Goal: Task Accomplishment & Management: Complete application form

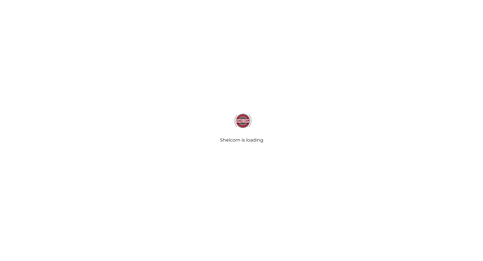
select select
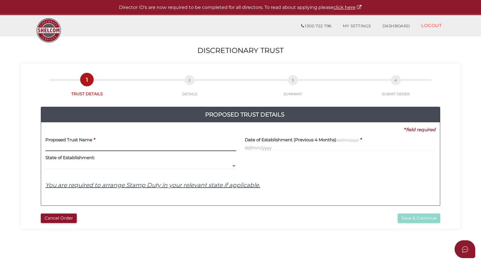
click at [64, 145] on input "text" at bounding box center [140, 148] width 191 height 6
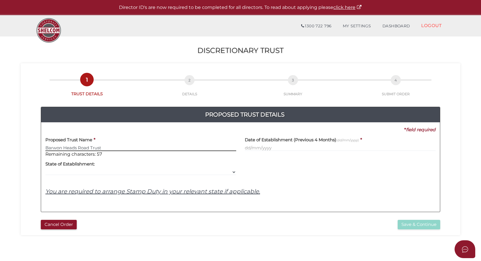
type input "Barwon Heads Road Trust"
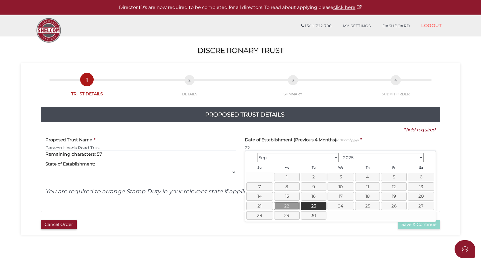
click at [289, 207] on link "22" at bounding box center [287, 205] width 26 height 8
type input "22/09/2025"
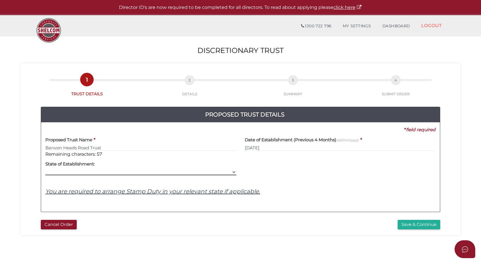
click at [73, 171] on select "VIC ACT NSW NT QLD TAS WA SA" at bounding box center [140, 172] width 191 height 6
select select "VIC"
click at [45, 169] on select "VIC ACT NSW NT QLD TAS WA SA" at bounding box center [140, 172] width 191 height 6
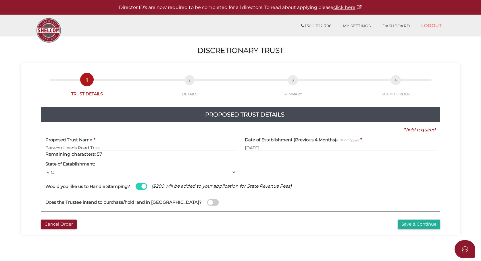
click at [207, 204] on span at bounding box center [212, 202] width 11 height 7
click at [0, 0] on input "checkbox" at bounding box center [0, 0] width 0 height 0
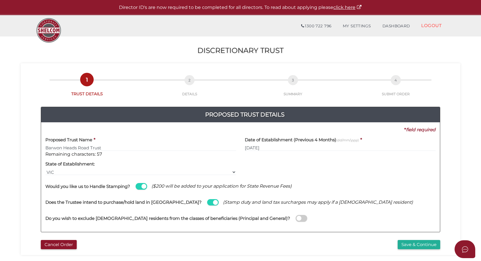
click at [296, 218] on span at bounding box center [301, 218] width 11 height 7
click at [0, 0] on input "checkbox" at bounding box center [0, 0] width 0 height 0
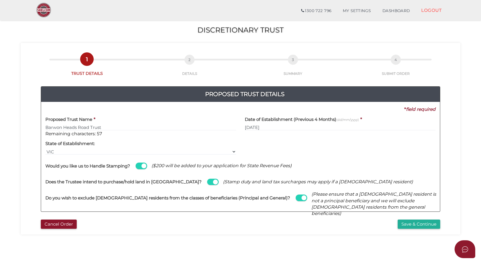
scroll to position [29, 0]
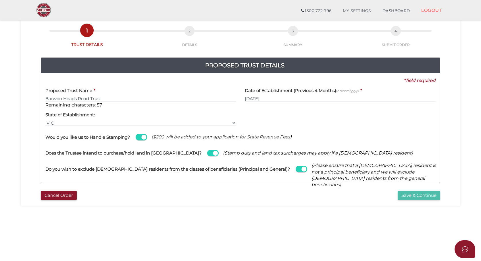
click at [422, 195] on button "Save & Continue" at bounding box center [419, 195] width 43 height 9
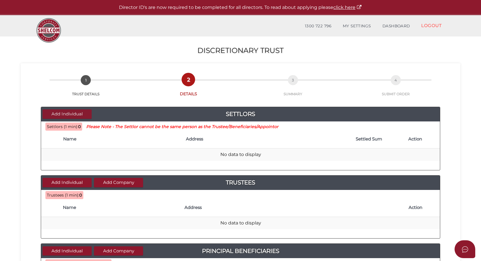
click at [66, 115] on button "Add Individual" at bounding box center [67, 113] width 49 height 9
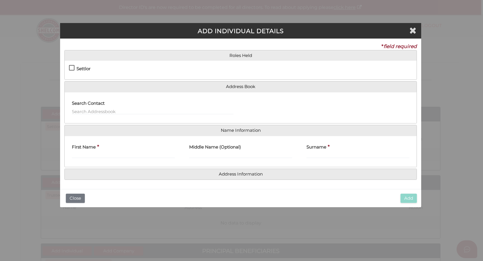
click at [72, 66] on label "Settlor" at bounding box center [80, 69] width 22 height 7
checkbox input "true"
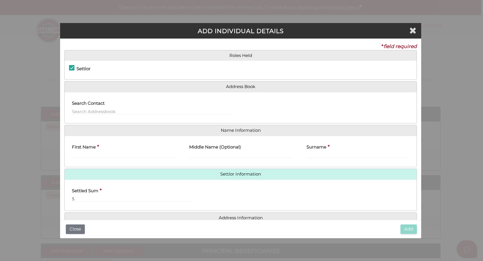
type input "10"
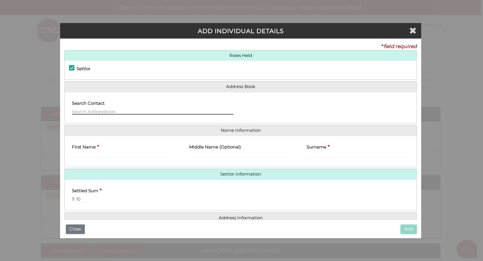
click at [91, 111] on input "text" at bounding box center [152, 111] width 161 height 6
click at [86, 113] on input "text" at bounding box center [152, 111] width 161 height 6
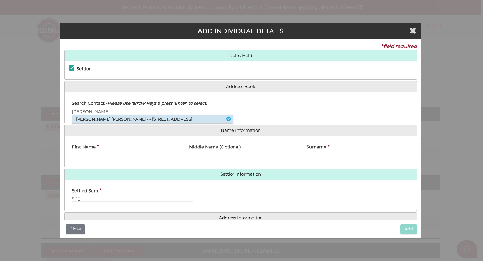
click at [118, 119] on li "David John Luttrell - - 650 Burwood Road, Hawthorn East, VIC, 3123" at bounding box center [152, 119] width 161 height 9
type input "[PERSON_NAME]"
type input "John"
type input "Luttrell"
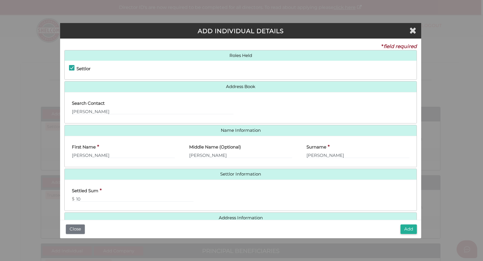
scroll to position [13, 0]
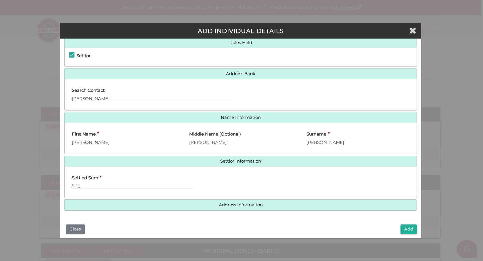
click at [321, 178] on div "Settled Sum * $ 10" at bounding box center [241, 182] width 352 height 22
click at [241, 207] on h4 "Address Information" at bounding box center [241, 204] width 352 height 11
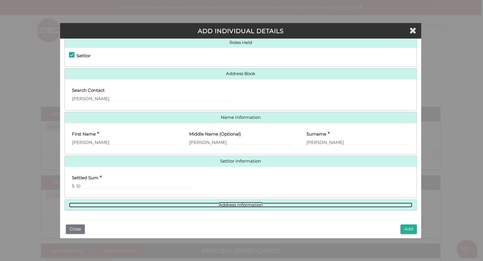
click at [241, 203] on link "Address Information" at bounding box center [240, 204] width 343 height 5
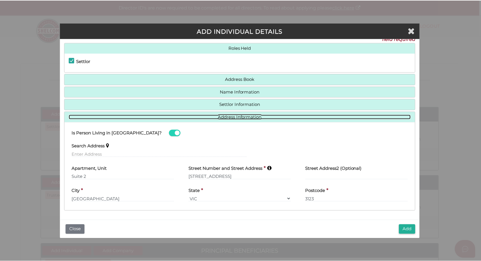
scroll to position [0, 0]
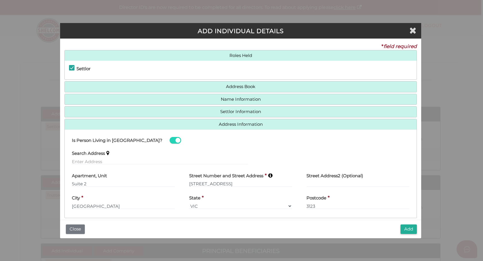
click at [410, 230] on button "Add" at bounding box center [408, 228] width 16 height 9
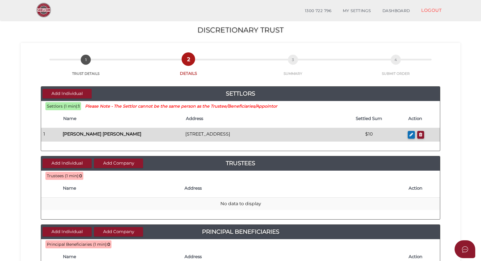
scroll to position [29, 0]
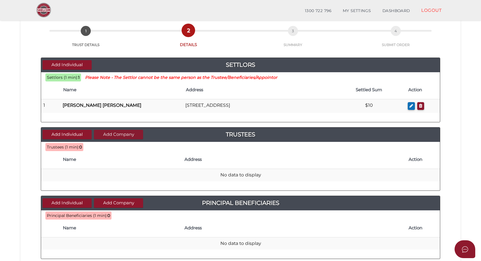
click at [111, 135] on button "Add Company" at bounding box center [118, 134] width 49 height 9
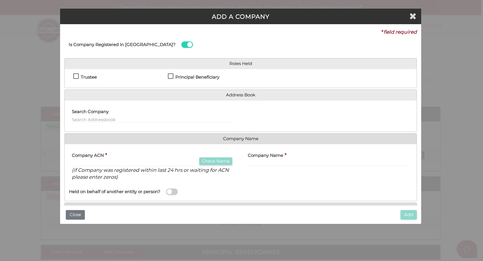
click at [75, 75] on label "Trustee" at bounding box center [85, 78] width 24 height 7
checkbox input "true"
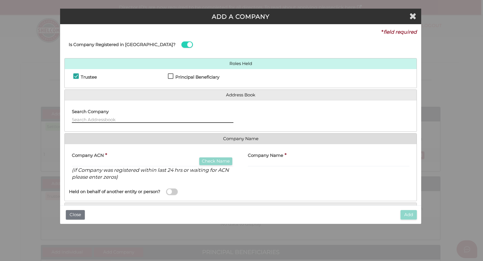
click at [85, 118] on input "text" at bounding box center [152, 119] width 161 height 6
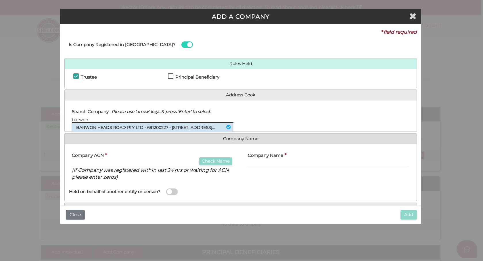
type input "barwon"
click at [101, 130] on li "BARWON HEADS ROAD PTY LTD - 691200227 - 650 Burwood Road, Hawthorn East, VIC..." at bounding box center [152, 127] width 161 height 9
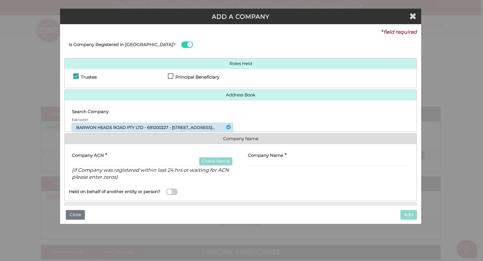
type input "691200227"
type input "BARWON HEADS ROAD PTY LTD"
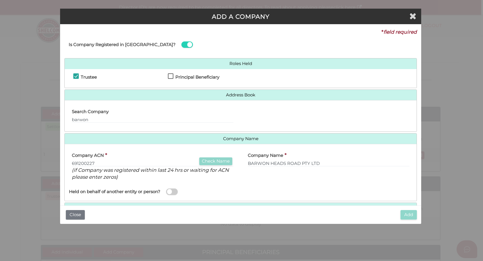
scroll to position [30, 0]
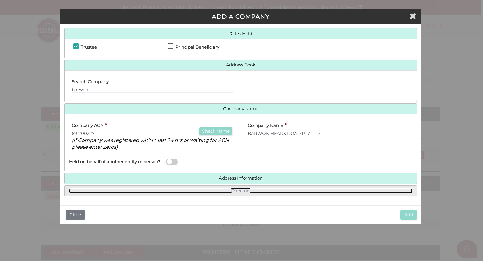
click at [234, 190] on link "Directors" at bounding box center [240, 190] width 343 height 5
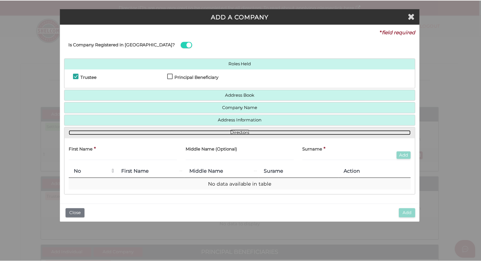
scroll to position [0, 0]
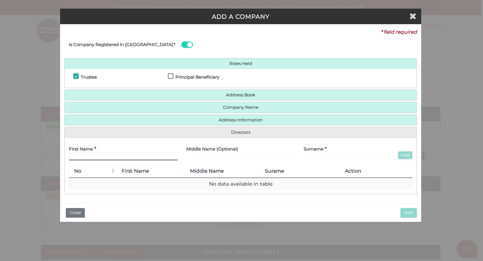
click at [84, 156] on input "text" at bounding box center [123, 157] width 109 height 6
type input "Paul"
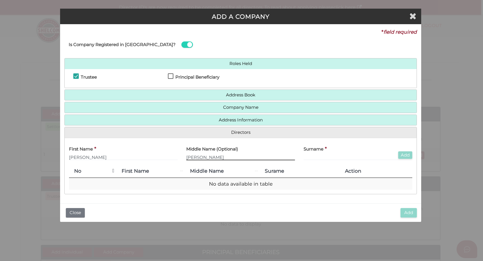
type input "[PERSON_NAME]"
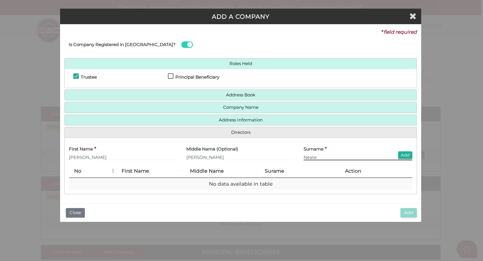
type input "Neate"
click at [208, 117] on h4 "Address Information" at bounding box center [241, 120] width 352 height 11
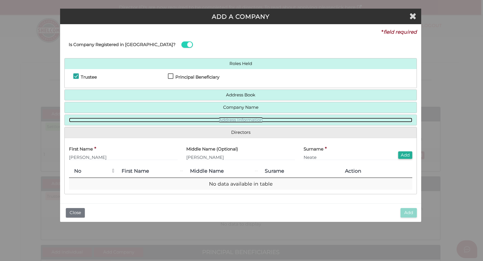
click at [251, 119] on link "Address Information" at bounding box center [240, 120] width 343 height 5
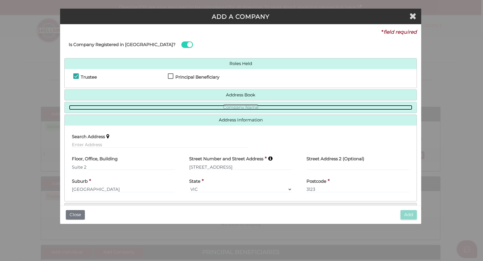
click at [239, 105] on link "Company Name" at bounding box center [240, 107] width 343 height 5
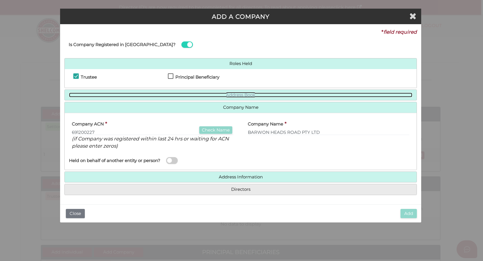
click at [236, 94] on link "Address Book" at bounding box center [240, 95] width 343 height 5
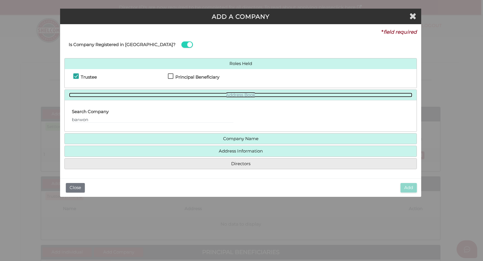
click at [236, 93] on link "Address Book" at bounding box center [240, 95] width 343 height 5
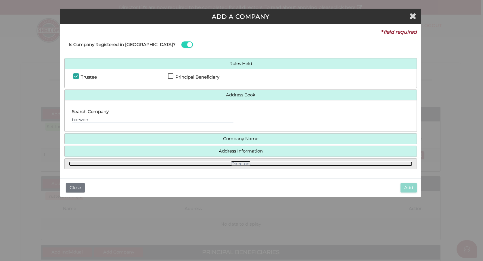
click at [254, 162] on link "Directors" at bounding box center [240, 163] width 343 height 5
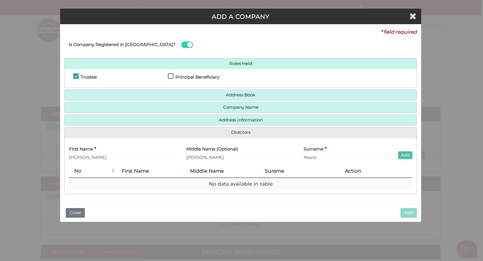
click at [401, 155] on button "Add" at bounding box center [405, 155] width 14 height 8
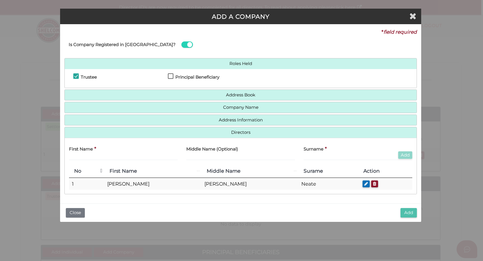
click at [405, 213] on button "Add" at bounding box center [408, 212] width 16 height 9
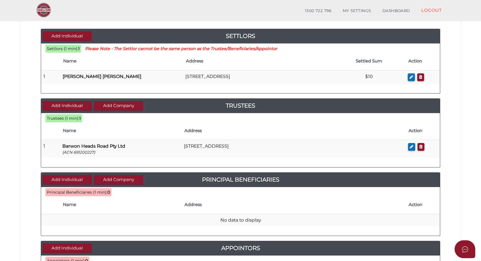
scroll to position [86, 0]
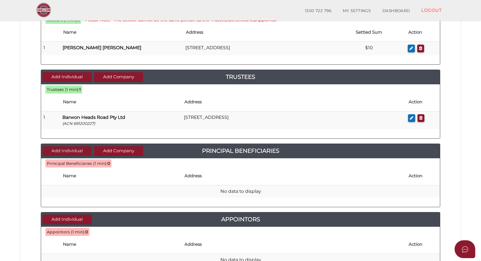
click at [66, 150] on button "Add Individual" at bounding box center [67, 150] width 49 height 9
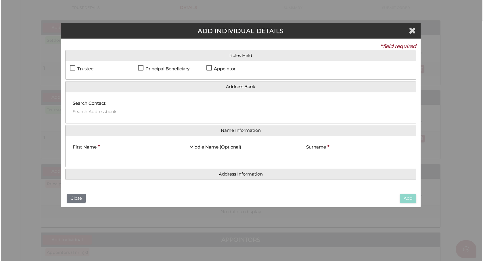
scroll to position [0, 0]
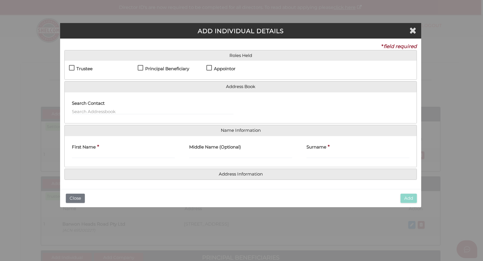
click at [140, 67] on label "Principal Beneficiary" at bounding box center [163, 69] width 51 height 7
checkbox input "true"
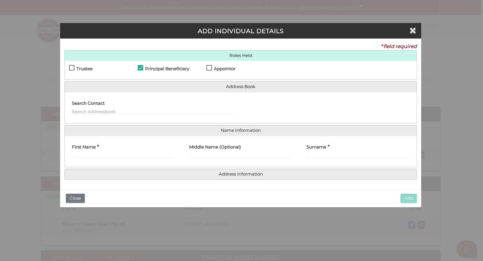
click at [210, 68] on label "Appointor" at bounding box center [220, 69] width 29 height 7
checkbox input "true"
click at [117, 110] on input "text" at bounding box center [152, 111] width 161 height 6
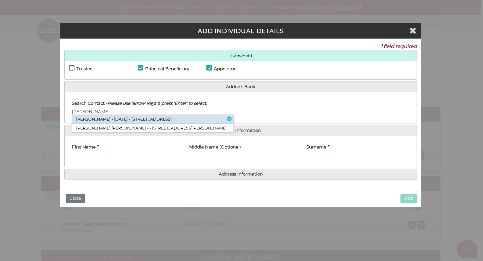
click at [99, 120] on li "Paul David Neate - 14/04/1972 - 185 Bones Road, Bellbrae, VIC, 3228" at bounding box center [152, 119] width 161 height 9
type input "[PERSON_NAME]"
type input "Neate"
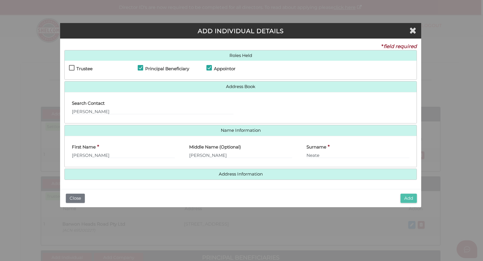
click at [410, 198] on button "Add" at bounding box center [408, 197] width 16 height 9
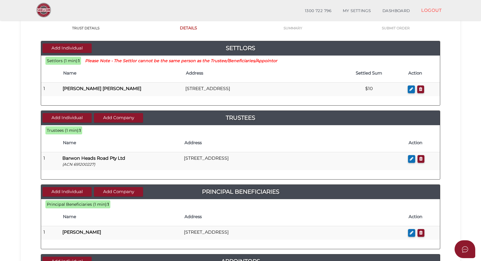
scroll to position [57, 0]
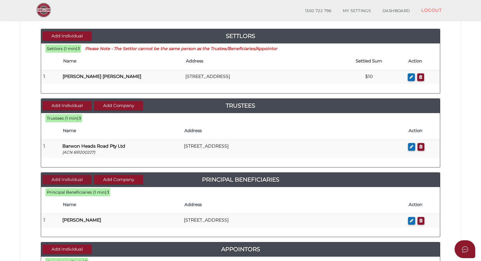
click at [75, 179] on button "Add Individual" at bounding box center [67, 179] width 49 height 9
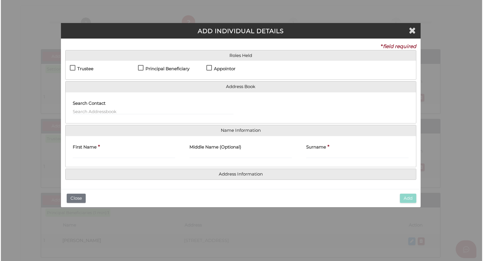
scroll to position [0, 0]
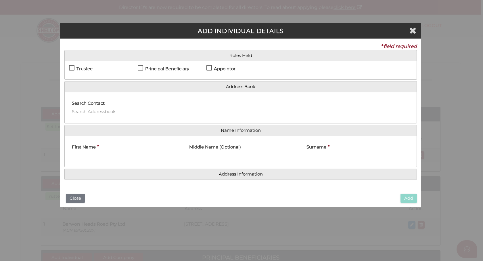
click at [139, 66] on label "Principal Beneficiary" at bounding box center [163, 69] width 51 height 7
checkbox input "true"
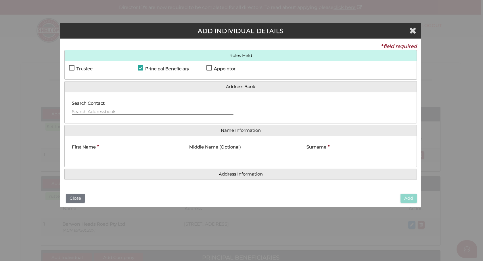
click at [105, 109] on input "text" at bounding box center [152, 111] width 161 height 6
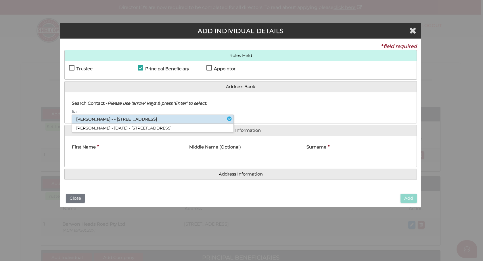
click at [111, 120] on li "Lia Neate - - 185 Bones Road, Bellbrae, VIC, 3228" at bounding box center [152, 119] width 161 height 9
type input "Lia"
type input "Neate"
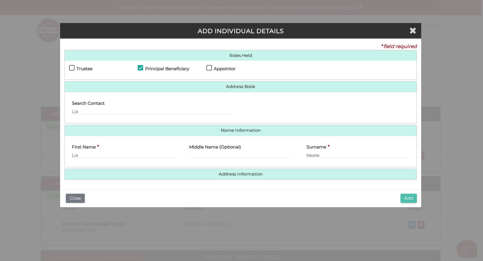
click at [410, 195] on button "Add" at bounding box center [408, 197] width 16 height 9
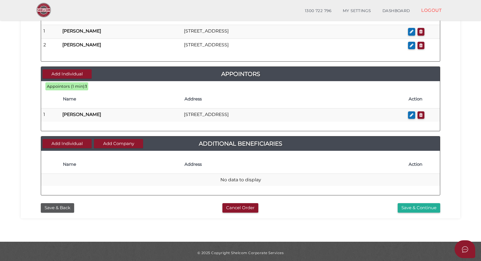
scroll to position [249, 0]
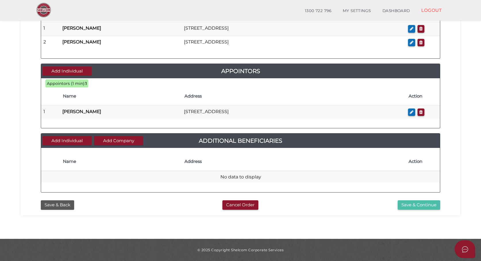
click at [416, 206] on button "Save & Continue" at bounding box center [419, 204] width 43 height 9
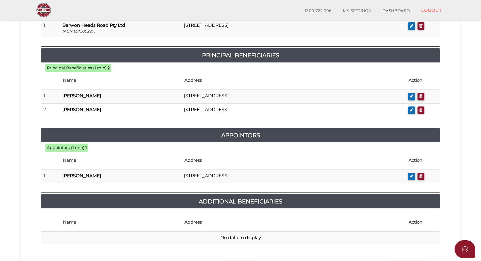
scroll to position [307, 0]
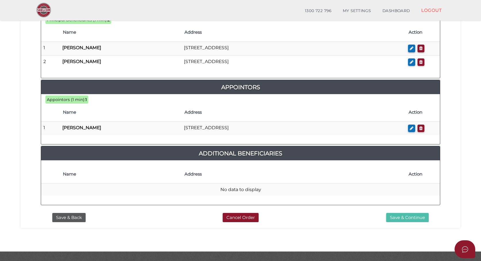
click at [413, 213] on button "Save & Continue" at bounding box center [407, 217] width 43 height 9
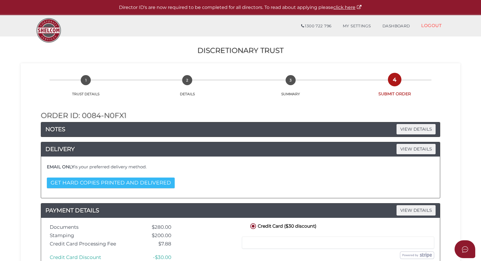
click at [116, 182] on button "GET HARD COPIES PRINTED AND DELIVERED" at bounding box center [111, 182] width 128 height 11
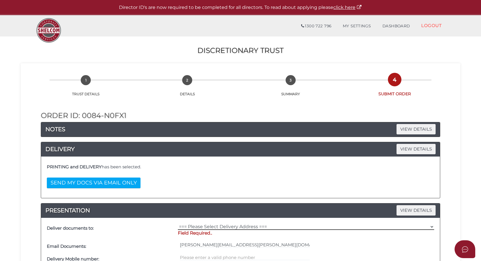
click at [239, 224] on select "=== Please Select Delivery Address === (User Address - [PERSON_NAME][GEOGRAPHIC…" at bounding box center [306, 226] width 256 height 6
select select "0"
click at [178, 223] on select "=== Please Select Delivery Address === (User Address - [PERSON_NAME][GEOGRAPHIC…" at bounding box center [306, 226] width 256 height 6
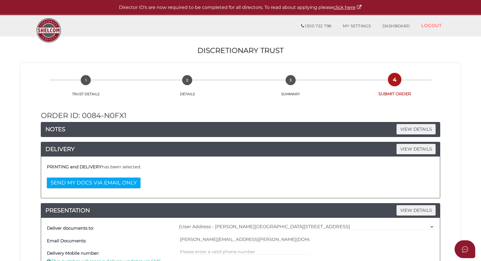
drag, startPoint x: 469, startPoint y: 163, endPoint x: 473, endPoint y: 149, distance: 14.6
click at [469, 162] on section "Discretionary Trust 46165659b2b9f970db928f8e3d6b9a0f 1 TRUST DETAILS 2 DETAILS …" at bounding box center [240, 243] width 481 height 414
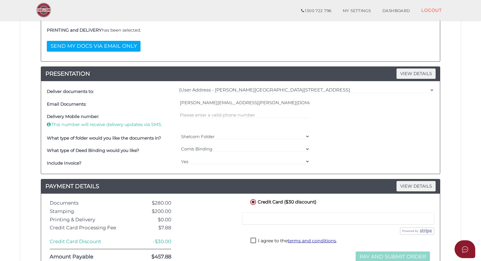
scroll to position [118, 0]
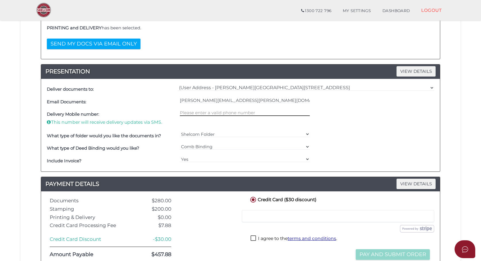
click at [208, 110] on input "text" at bounding box center [245, 112] width 130 height 6
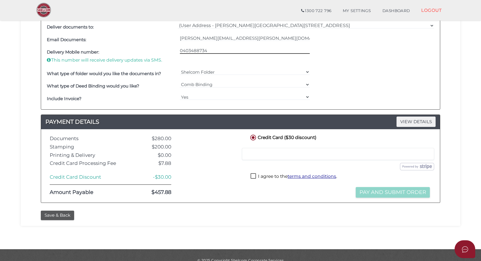
scroll to position [191, 0]
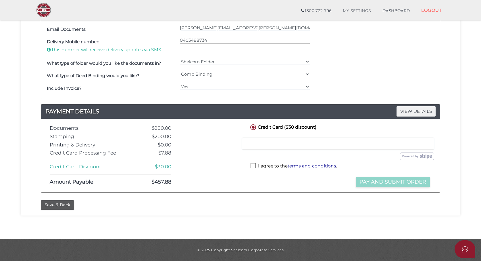
type input "0403488734"
click at [253, 166] on label "I agree to the terms and conditions ." at bounding box center [294, 166] width 86 height 7
checkbox input "true"
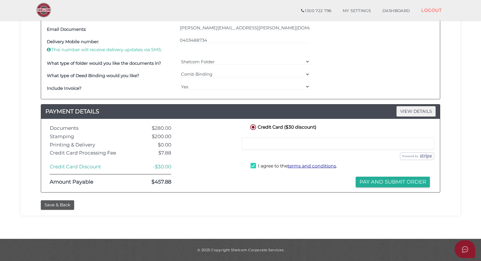
click at [376, 180] on button "Pay and Submit Order" at bounding box center [393, 181] width 74 height 11
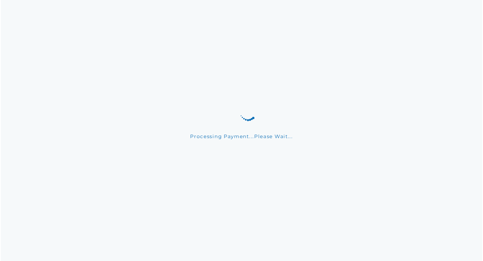
scroll to position [0, 0]
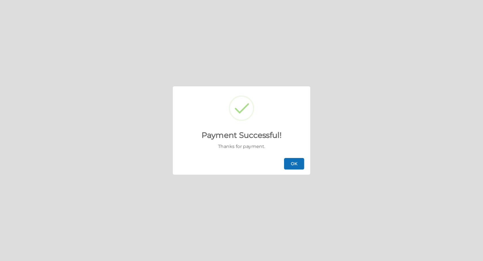
click at [293, 162] on button "OK" at bounding box center [294, 163] width 20 height 11
